Goal: Task Accomplishment & Management: Manage account settings

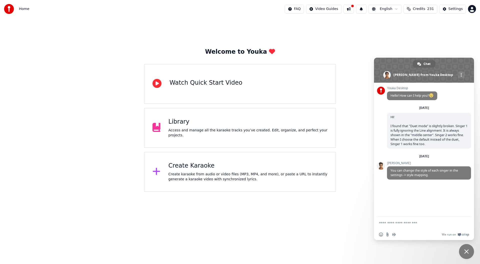
click at [230, 120] on div "Library Access and manage all the karaoke tracks you’ve created. Edit, organize…" at bounding box center [240, 128] width 192 height 40
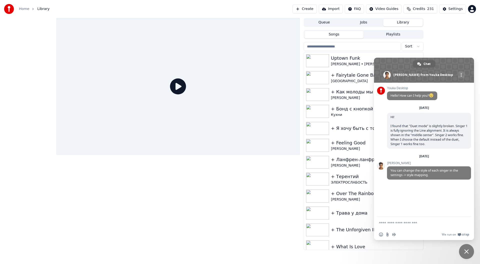
click at [26, 11] on link "Home" at bounding box center [24, 9] width 10 height 5
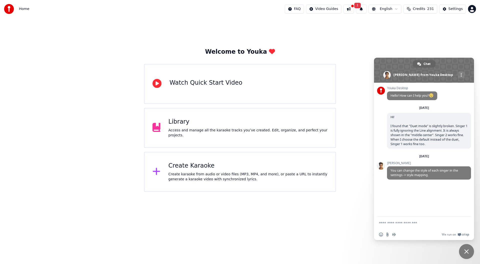
click at [350, 10] on button at bounding box center [349, 9] width 11 height 9
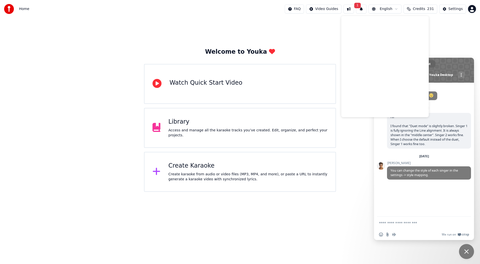
click at [320, 48] on div "Welcome to Youka Watch Quick Start Video Library Access and manage all the kara…" at bounding box center [240, 120] width 192 height 144
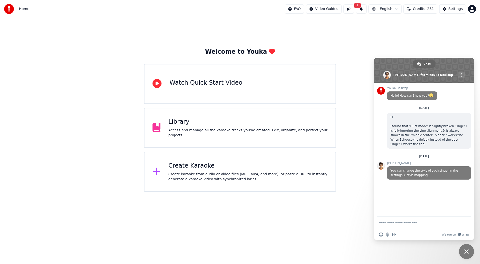
click at [363, 11] on button "1" at bounding box center [361, 9] width 11 height 9
click at [393, 25] on button "Update" at bounding box center [397, 24] width 21 height 9
click at [452, 10] on div "Settings" at bounding box center [456, 9] width 14 height 5
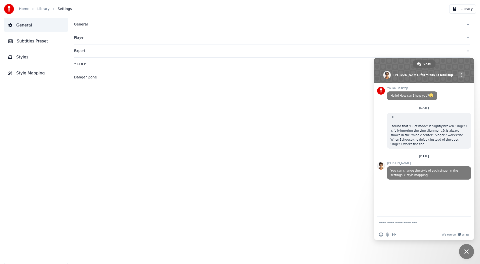
click at [25, 56] on span "Styles" at bounding box center [22, 57] width 12 height 6
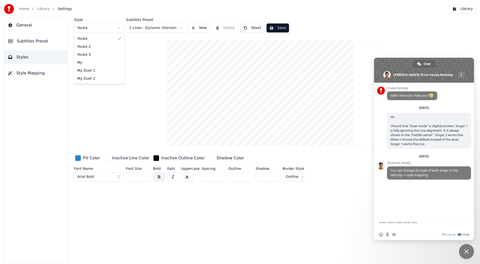
click at [97, 28] on html "Home Library Settings Library General Subtitles Preset Styles Style Mapping Sty…" at bounding box center [240, 132] width 480 height 264
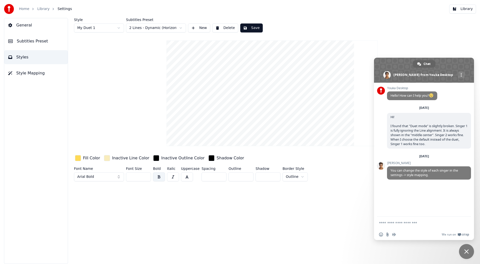
type input "***"
type input "*"
click at [156, 29] on html "Home Library Settings Library General Subtitles Preset Styles Style Mapping Sty…" at bounding box center [240, 132] width 480 height 264
click at [93, 69] on html "Home Library Settings Library General Subtitles Preset Styles Style Mapping Sty…" at bounding box center [240, 132] width 480 height 264
click at [22, 71] on span "Style Mapping" at bounding box center [30, 73] width 29 height 6
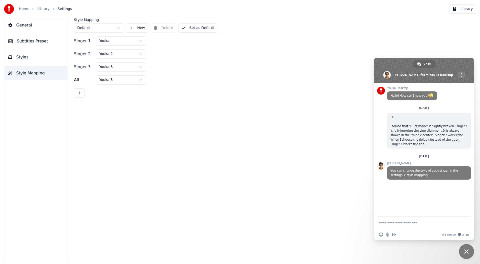
click at [119, 31] on html "Home Library Settings Library General Subtitles Preset Styles Style Mapping Sty…" at bounding box center [240, 132] width 480 height 264
click at [414, 226] on form at bounding box center [418, 224] width 79 height 14
click at [412, 223] on textarea "Compose your message..." at bounding box center [418, 223] width 79 height 5
click at [31, 47] on button "Subtitles Preset" at bounding box center [36, 41] width 64 height 14
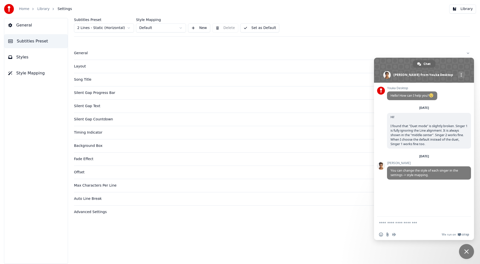
click at [121, 27] on html "Home Library Settings Library General Subtitles Preset Styles Style Mapping Sub…" at bounding box center [240, 132] width 480 height 264
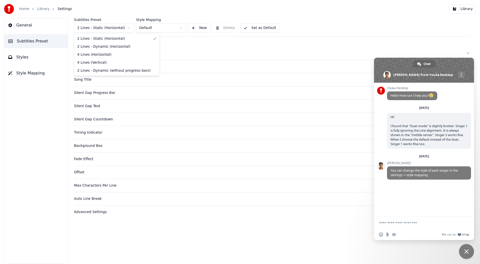
click at [366, 36] on html "Home Library Settings Library General Subtitles Preset Styles Style Mapping Sub…" at bounding box center [240, 132] width 480 height 264
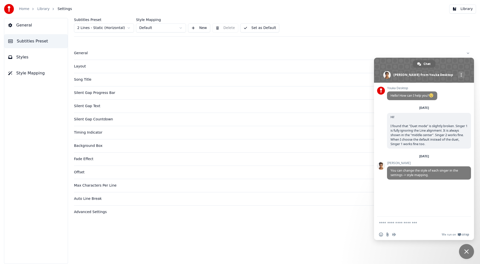
click at [108, 30] on html "Home Library Settings Library General Subtitles Preset Styles Style Mapping Sub…" at bounding box center [240, 132] width 480 height 264
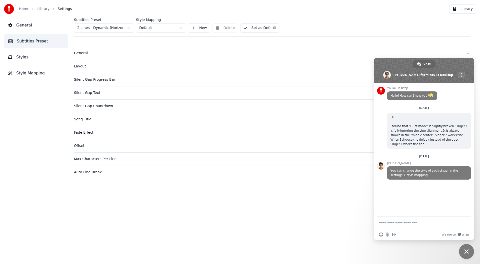
click at [77, 67] on div "Layout" at bounding box center [268, 66] width 388 height 5
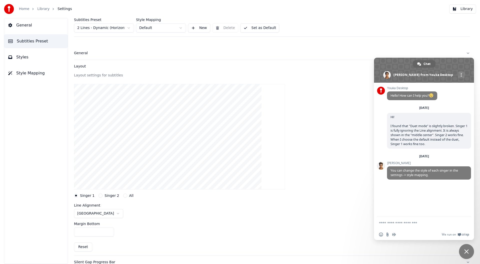
click at [77, 67] on div "Layout" at bounding box center [268, 66] width 388 height 5
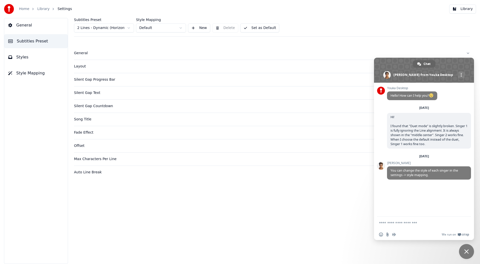
click at [80, 67] on div "Layout" at bounding box center [268, 66] width 388 height 5
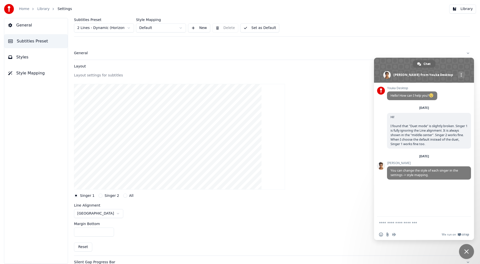
scroll to position [100, 0]
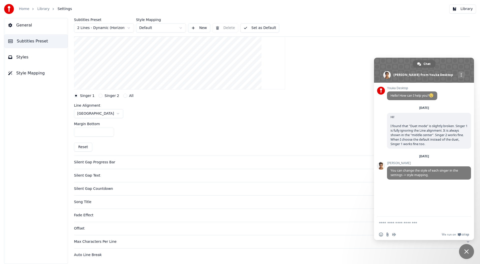
click at [99, 96] on button "Singer 2" at bounding box center [101, 96] width 4 height 4
click at [80, 96] on label "Singer 1" at bounding box center [87, 96] width 15 height 4
click at [78, 96] on button "Singer 1" at bounding box center [76, 96] width 4 height 4
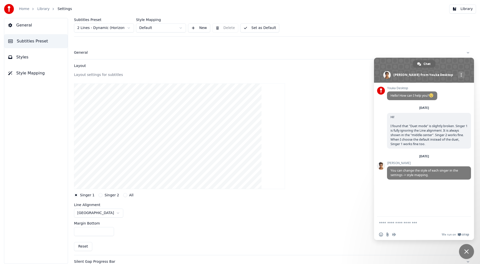
scroll to position [0, 0]
click at [406, 226] on form at bounding box center [418, 224] width 79 height 14
click at [410, 225] on textarea "Compose your message..." at bounding box center [418, 223] width 79 height 5
paste textarea "**********"
type textarea "**********"
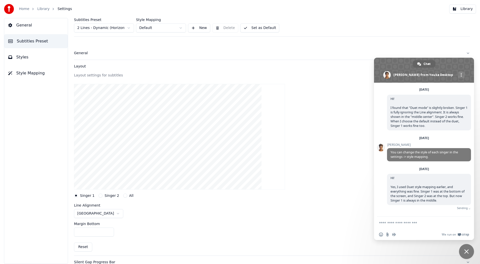
scroll to position [13, 0]
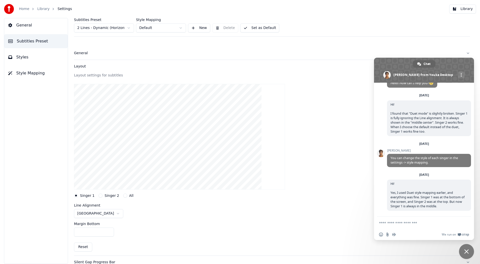
click at [420, 225] on textarea "Compose your message..." at bounding box center [418, 223] width 79 height 5
paste textarea "**********"
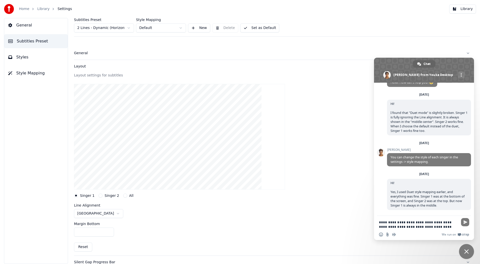
click at [401, 222] on textarea "**********" at bounding box center [418, 224] width 79 height 9
type textarea "**********"
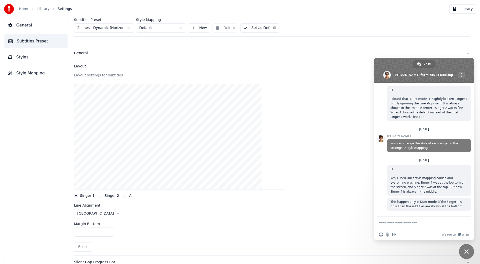
scroll to position [27, 0]
click at [293, 115] on div at bounding box center [272, 137] width 396 height 114
